Goal: Find specific page/section: Find specific page/section

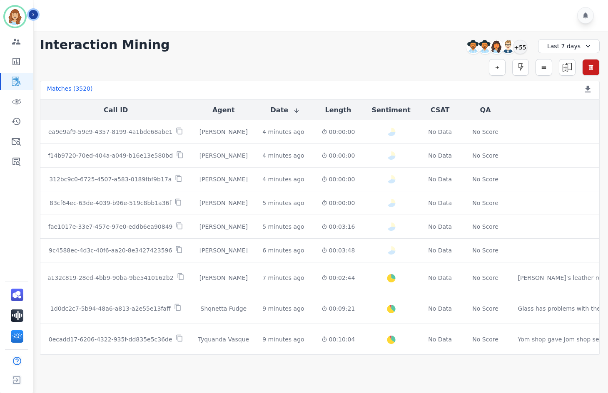
click at [32, 12] on icon "Sidebar" at bounding box center [33, 15] width 6 height 6
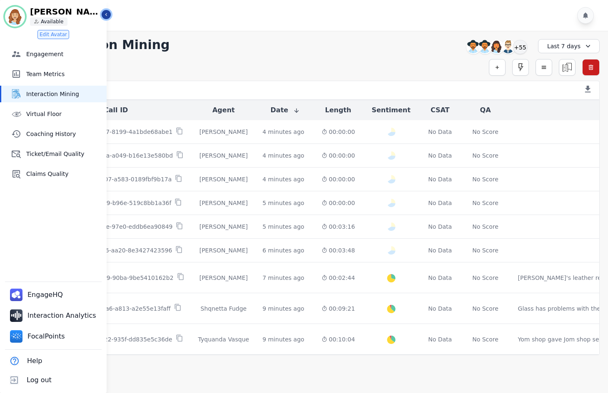
click at [109, 13] on button "Icon description" at bounding box center [106, 14] width 9 height 9
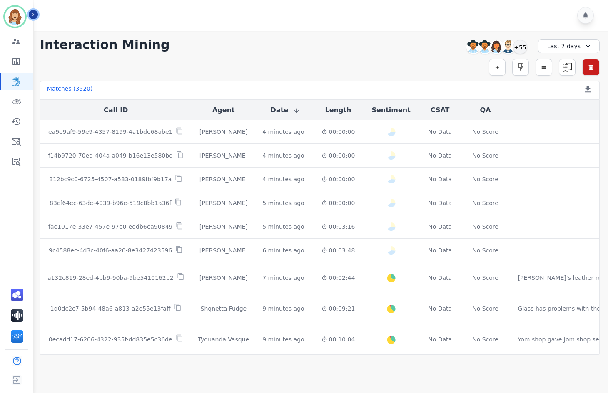
click at [35, 11] on button "Icon description" at bounding box center [33, 14] width 9 height 9
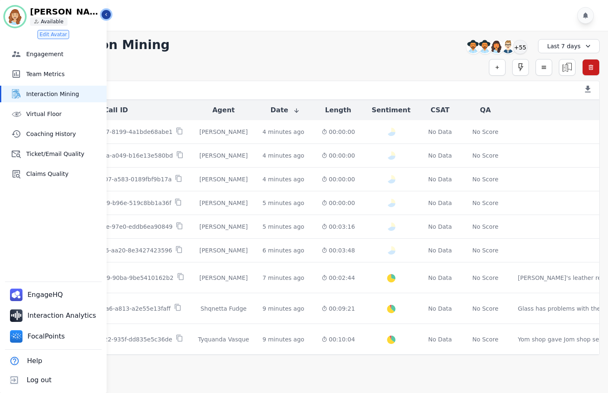
click at [108, 16] on icon "Sidebar" at bounding box center [106, 15] width 6 height 6
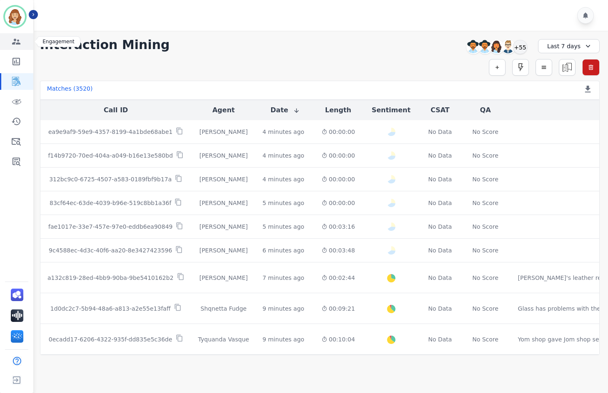
click at [11, 45] on icon "Sidebar" at bounding box center [16, 42] width 10 height 10
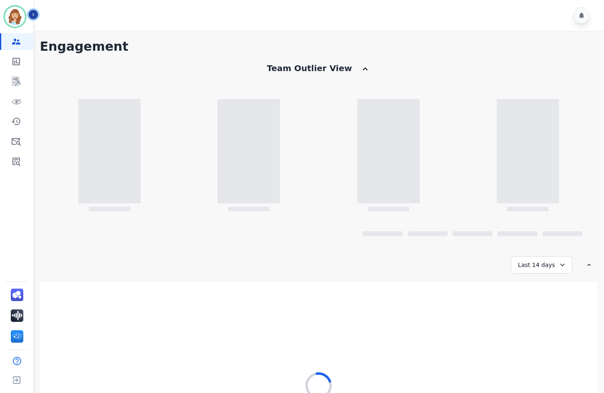
click at [32, 15] on icon "Sidebar" at bounding box center [33, 15] width 6 height 6
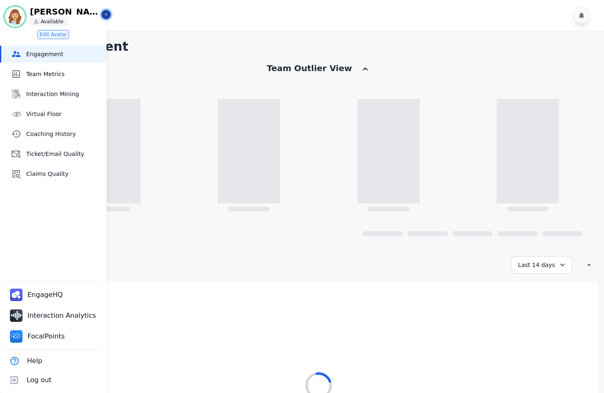
scroll to position [97, 0]
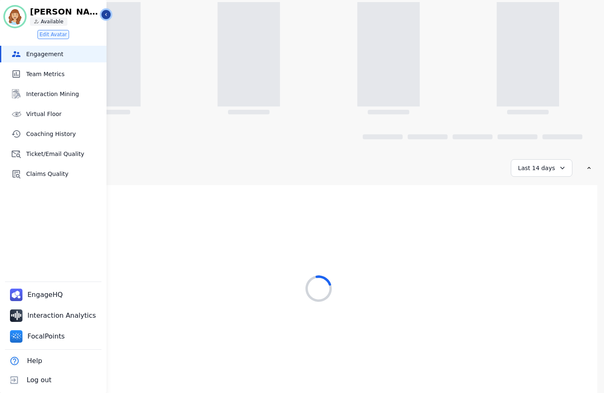
click at [105, 18] on button "Icon description" at bounding box center [106, 14] width 9 height 9
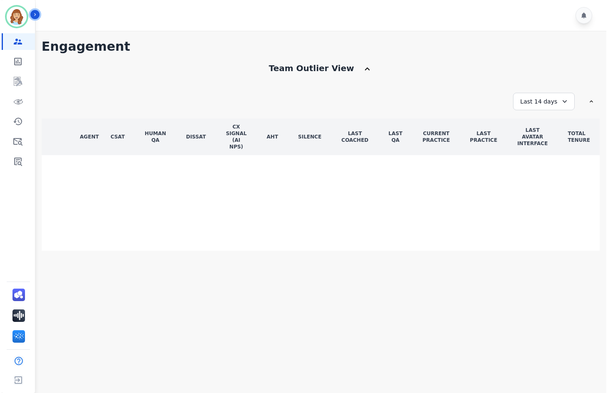
scroll to position [0, 0]
click at [35, 12] on icon "Sidebar" at bounding box center [33, 15] width 6 height 6
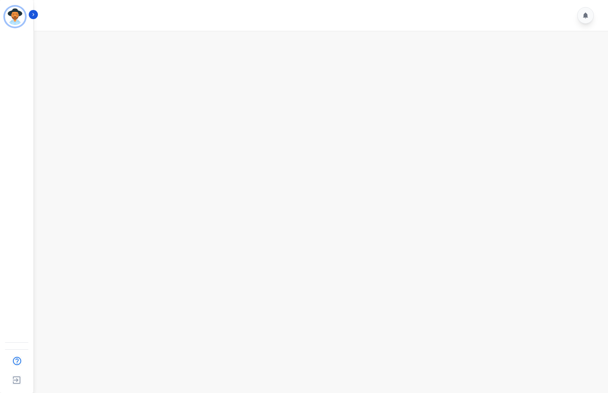
click at [341, 164] on main at bounding box center [320, 227] width 576 height 393
